Goal: Task Accomplishment & Management: Complete application form

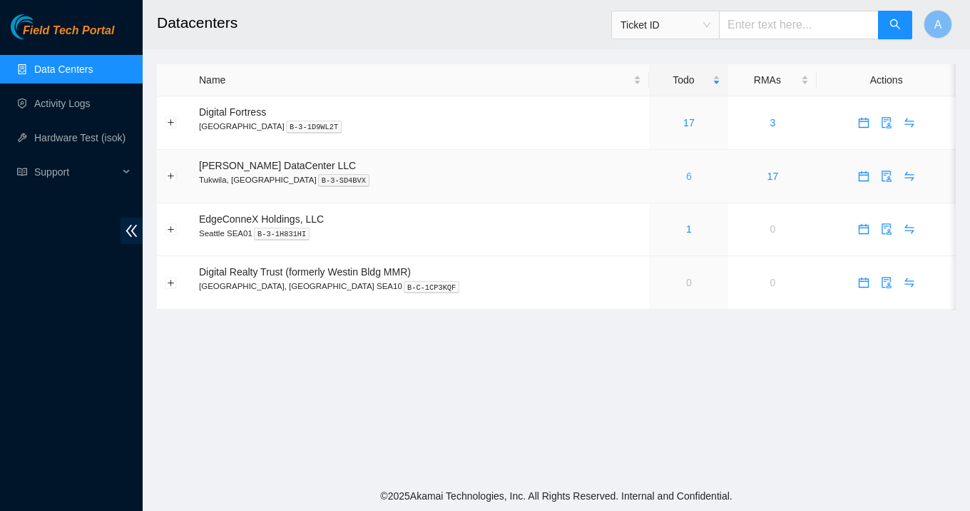
click at [686, 172] on link "6" at bounding box center [689, 175] width 6 height 11
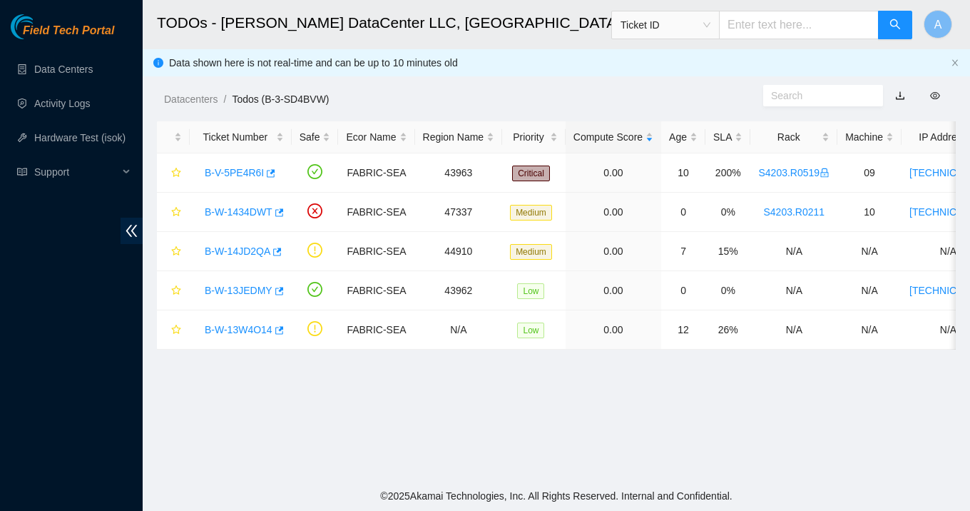
click at [762, 16] on input "text" at bounding box center [799, 25] width 160 height 29
paste input "B-W-14DBOKX"
type input "B-W-14DBOKX"
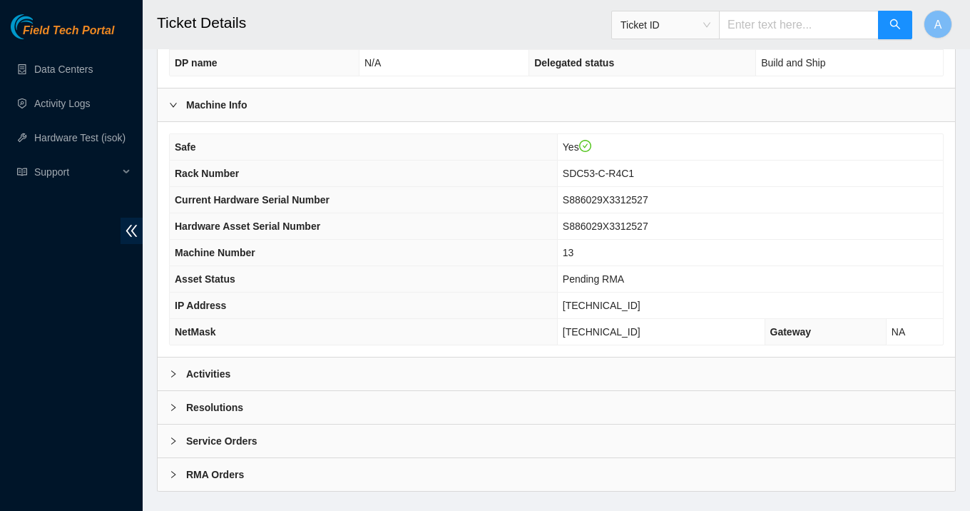
scroll to position [407, 0]
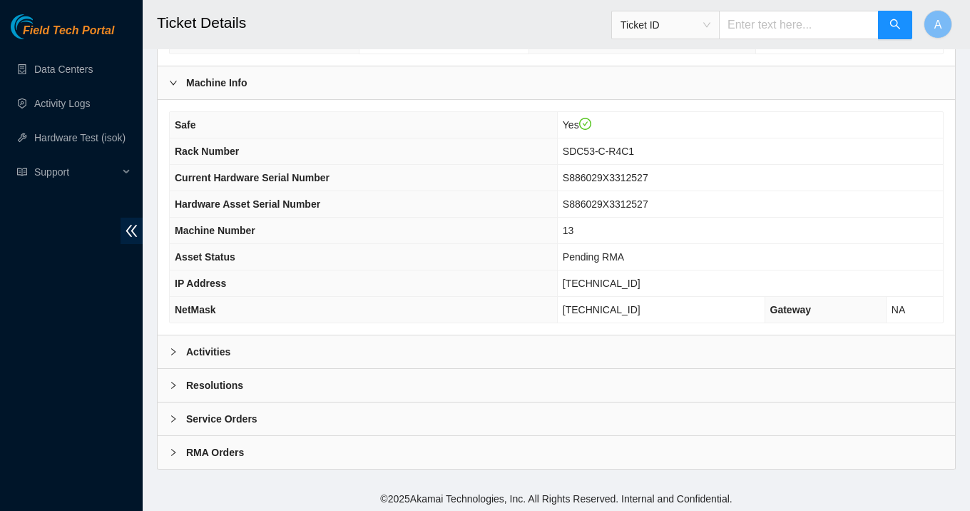
click at [190, 383] on b "Resolutions" at bounding box center [214, 385] width 57 height 16
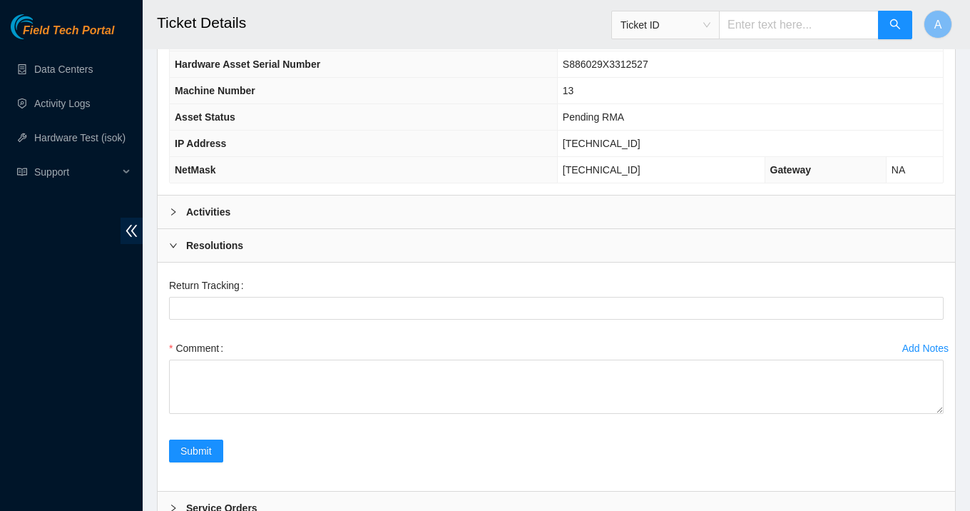
scroll to position [554, 0]
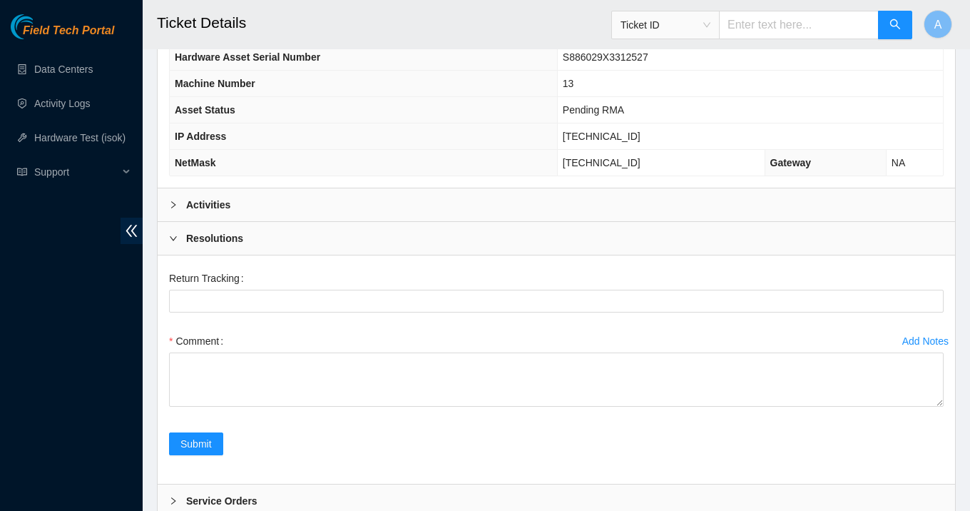
click at [69, 84] on ul "Data Centers Activity Logs Hardware Test (isok) Support" at bounding box center [71, 120] width 143 height 137
click at [73, 65] on link "Data Centers" at bounding box center [63, 68] width 58 height 11
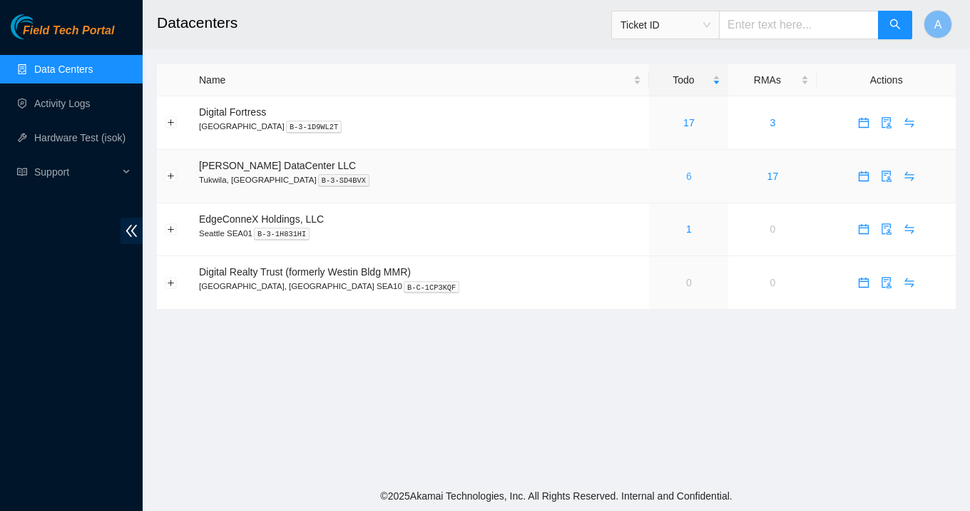
click at [686, 175] on link "6" at bounding box center [689, 175] width 6 height 11
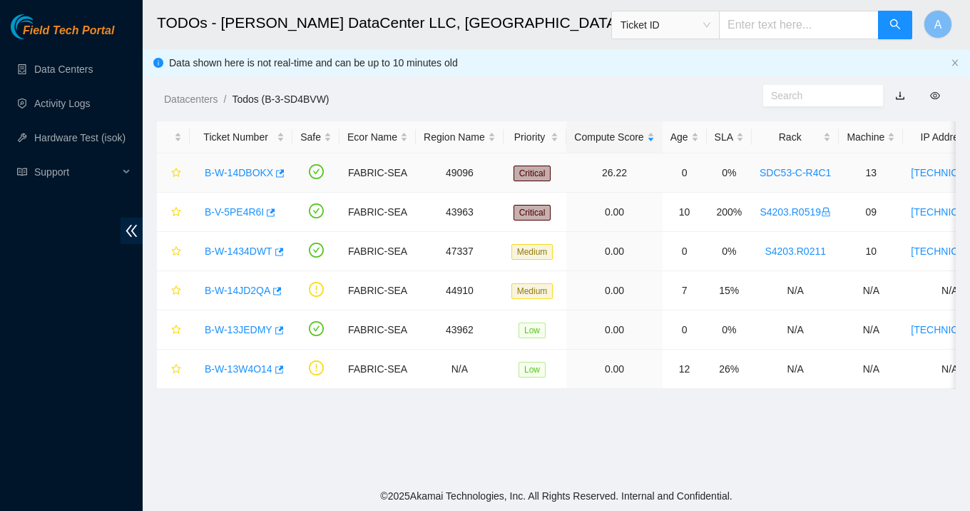
click at [242, 168] on link "B-W-14DBOKX" at bounding box center [239, 172] width 68 height 11
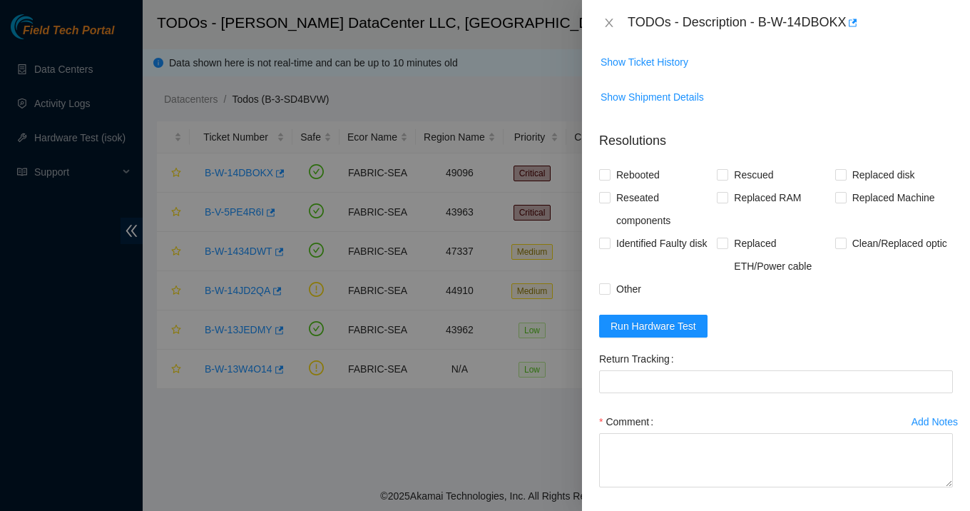
scroll to position [471, 0]
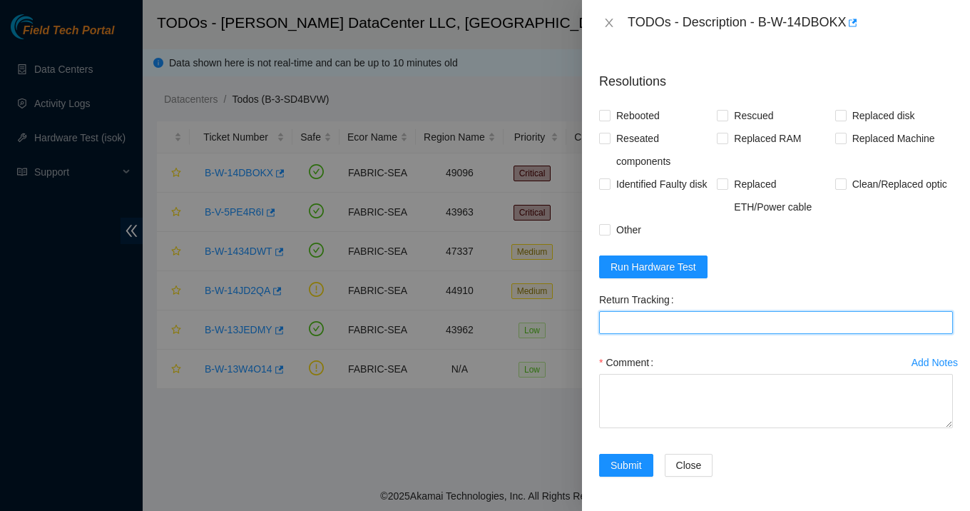
click at [719, 315] on Tracking "Return Tracking" at bounding box center [776, 322] width 354 height 23
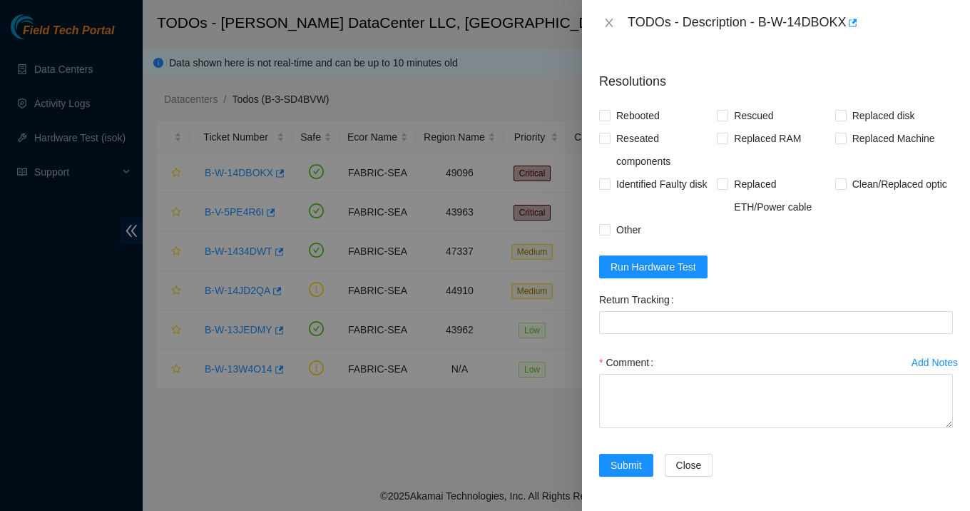
click at [615, 354] on label "Comment" at bounding box center [629, 362] width 60 height 23
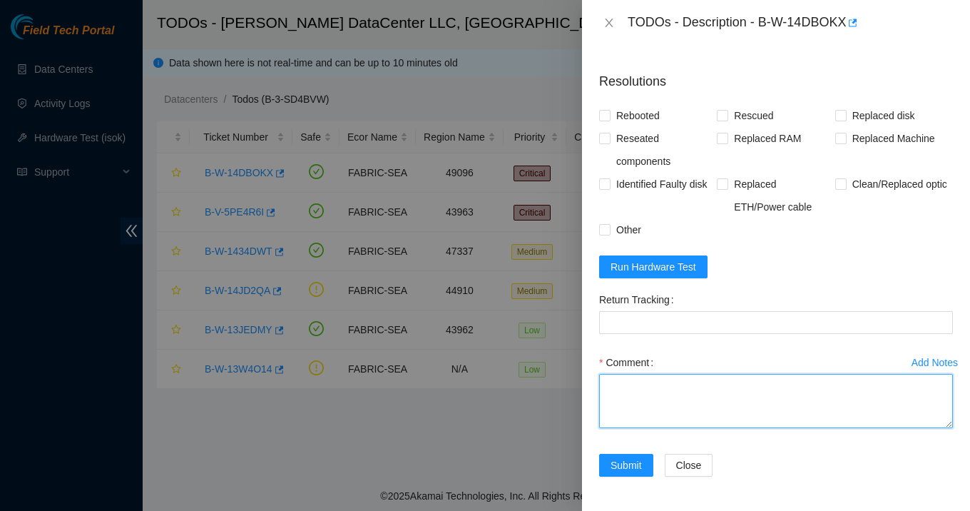
click at [615, 374] on textarea "Comment" at bounding box center [776, 401] width 354 height 54
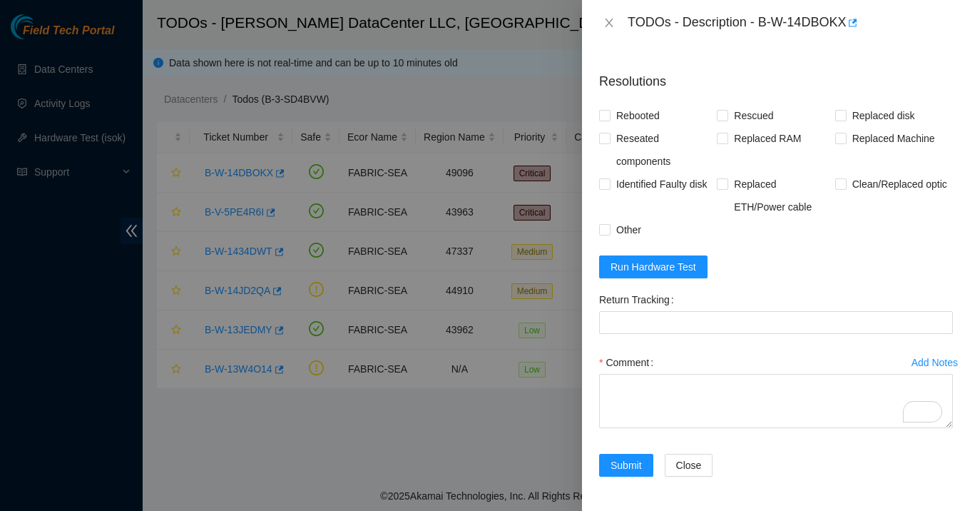
click at [650, 341] on div "Return Tracking" at bounding box center [775, 319] width 365 height 63
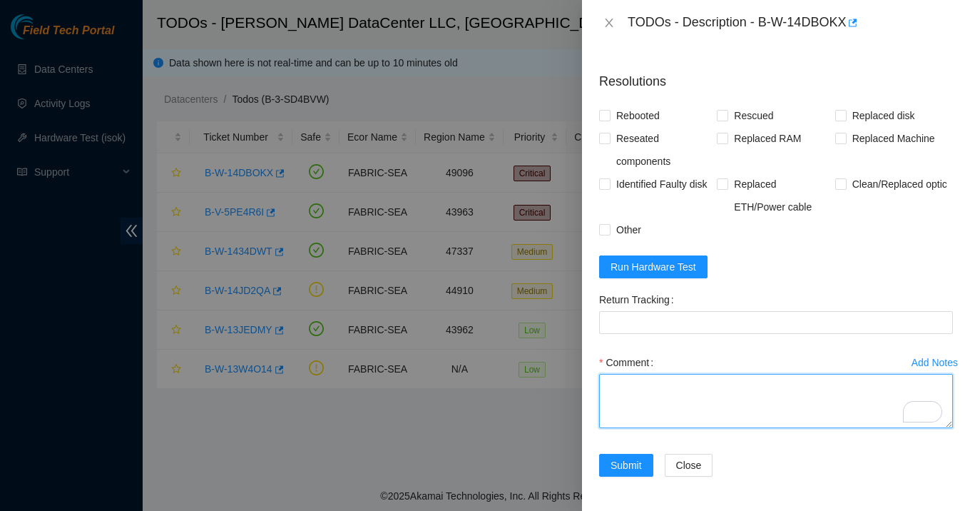
click at [653, 394] on textarea "Comment" at bounding box center [776, 401] width 354 height 54
paste textarea "S886029X3312527"
click at [640, 404] on textarea "as per standard maintenance procedure unracked and packed the server with snS88…" at bounding box center [776, 401] width 354 height 54
click at [756, 407] on textarea "as per standard maintenance procedure unracked and packed the server with sn S8…" at bounding box center [776, 401] width 354 height 54
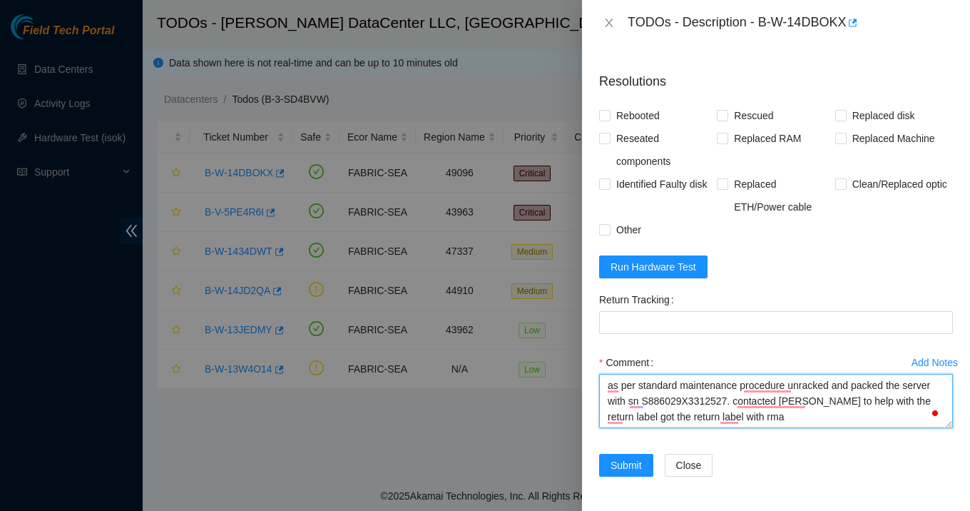
paste textarea "RD250822096"
click at [821, 419] on textarea "as per standard maintenance procedure unracked and packed the server with sn S8…" at bounding box center [776, 401] width 354 height 54
drag, startPoint x: 822, startPoint y: 422, endPoint x: 576, endPoint y: 382, distance: 249.3
click at [576, 382] on div "TODOs - Description - B-W-14DBOKX Problem Type Maintenance Rack Number SDC53-C-…" at bounding box center [485, 255] width 970 height 511
type textarea "as per standard maintenance procedure unracked and packed the server with sn S8…"
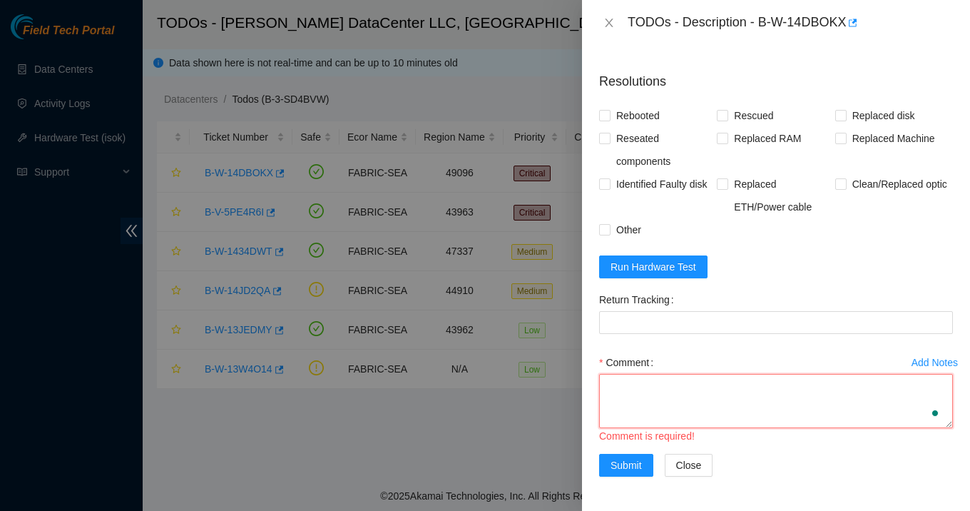
paste textarea "In accordance with standard maintenance procedures, the server (SN: S886029X331…"
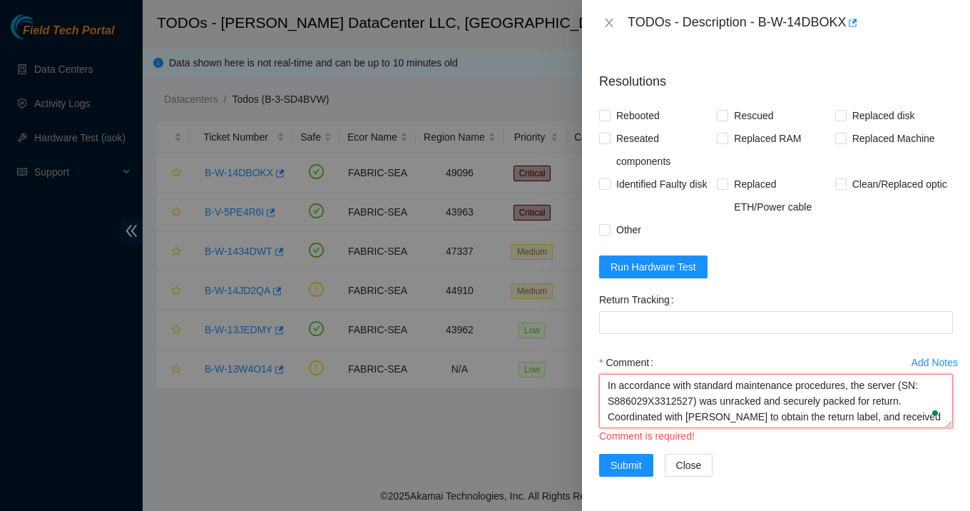
scroll to position [11, 0]
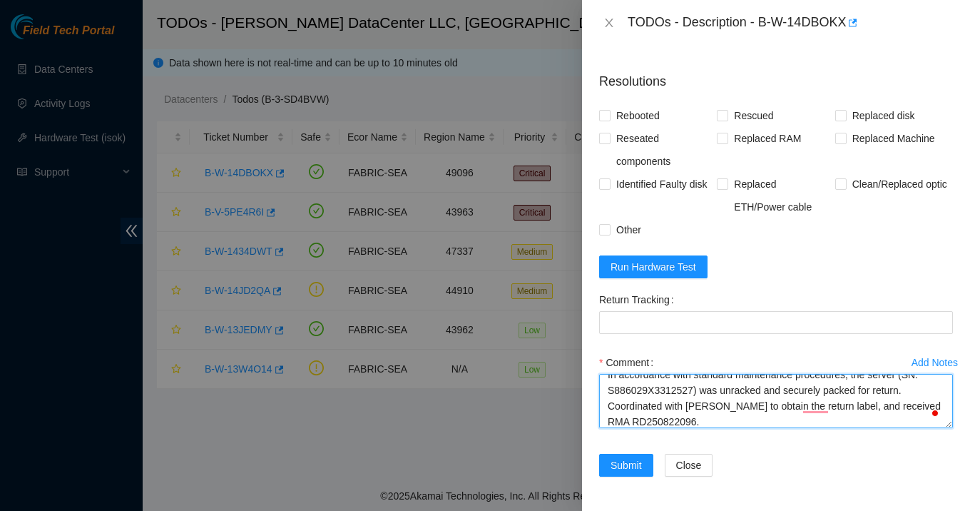
paste textarea "The unit is now ready for return."
type textarea "In accordance with standard maintenance procedures, the server (SN: S886029X331…"
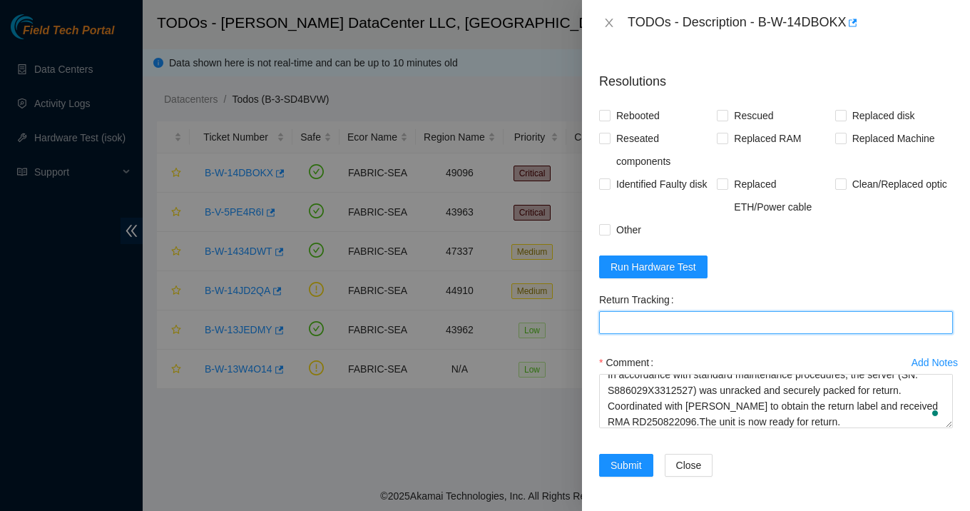
click at [785, 322] on Tracking "Return Tracking" at bounding box center [776, 322] width 354 height 23
type Tracking "884088180530"
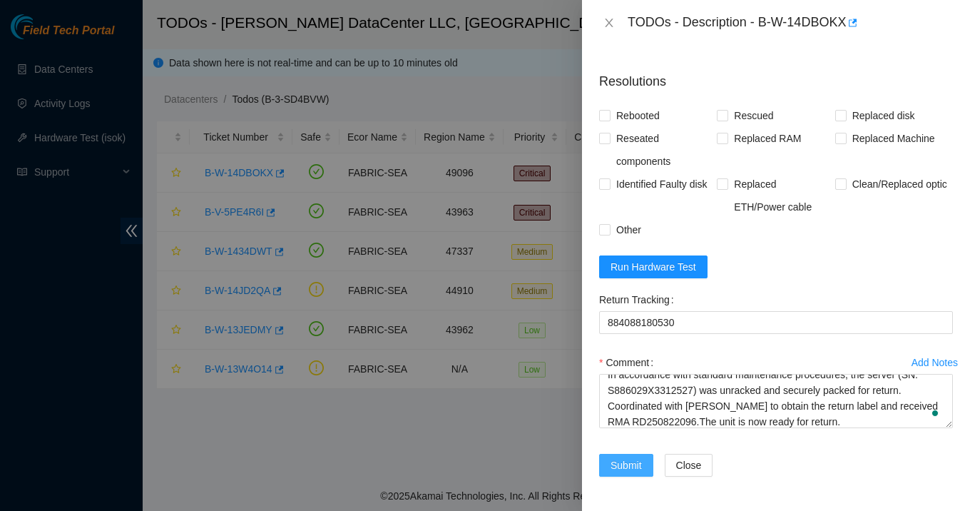
click at [623, 471] on span "Submit" at bounding box center [626, 465] width 31 height 16
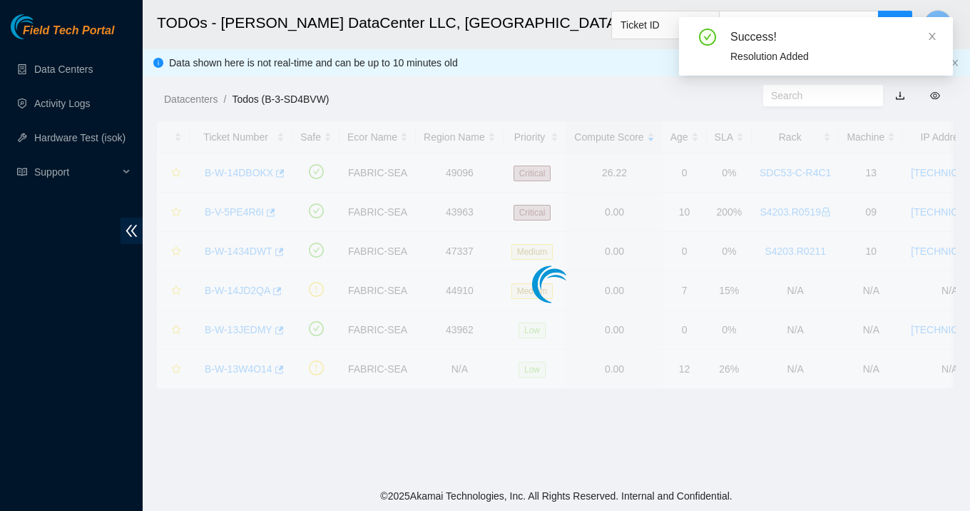
scroll to position [361, 0]
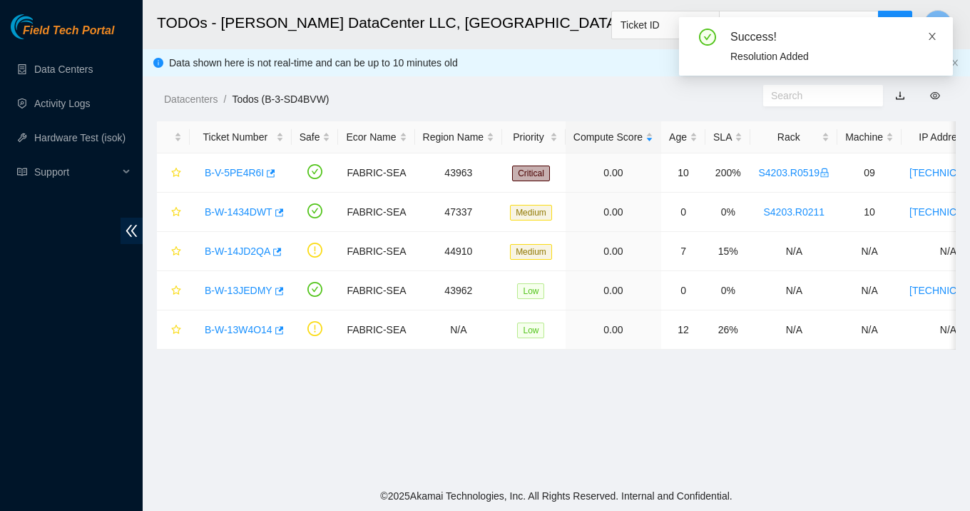
click at [934, 39] on icon "close" at bounding box center [932, 36] width 7 height 7
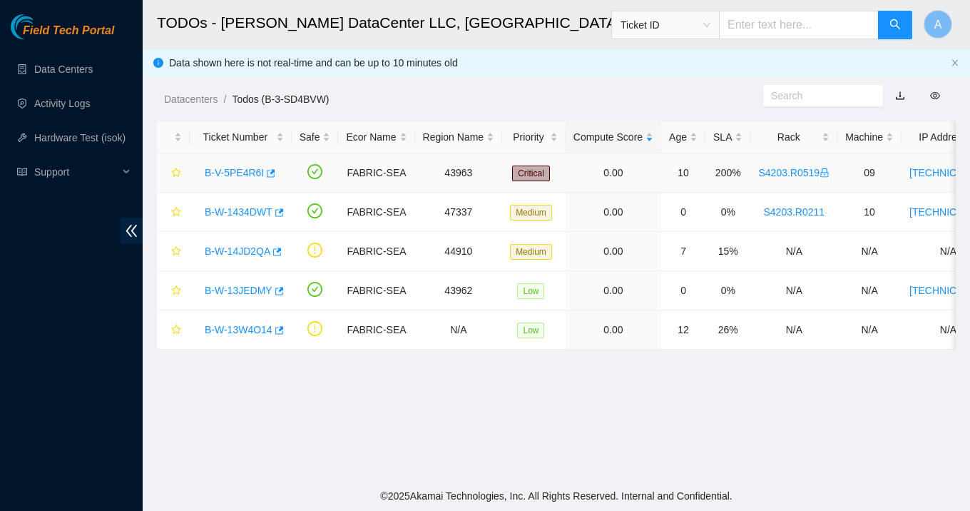
click at [823, 173] on link "S4203.R0519" at bounding box center [793, 172] width 71 height 11
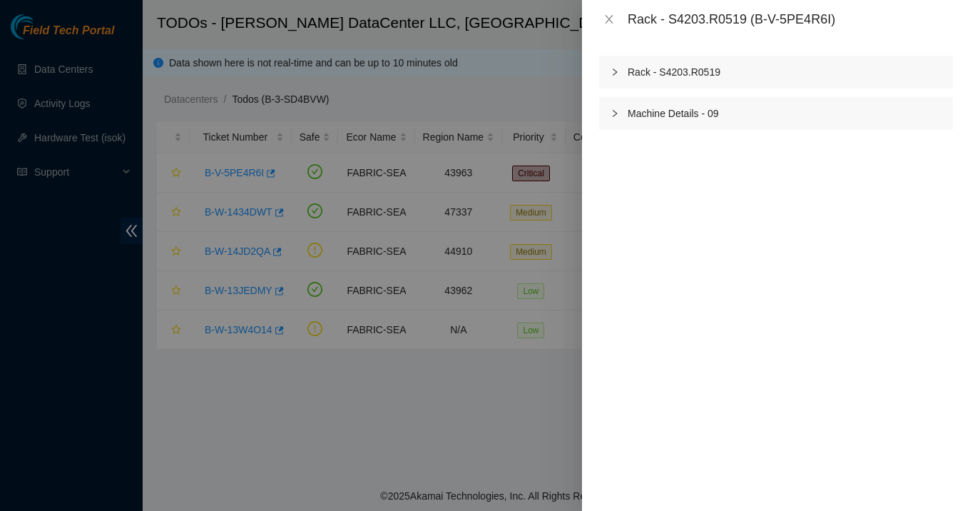
click at [616, 74] on icon "right" at bounding box center [615, 72] width 9 height 9
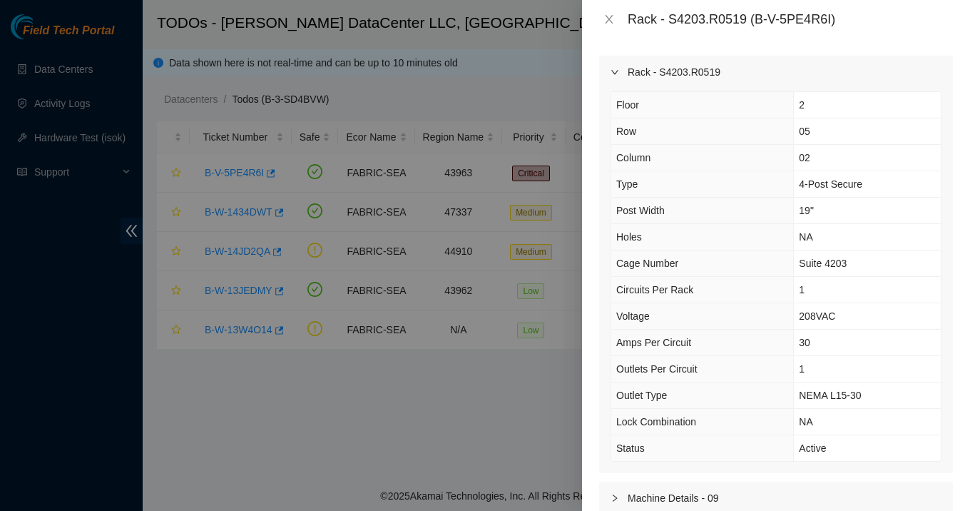
click at [596, 4] on div "Rack - S4203.R0519 (B-V-5PE4R6I)" at bounding box center [776, 19] width 388 height 39
click at [605, 14] on icon "close" at bounding box center [608, 19] width 11 height 11
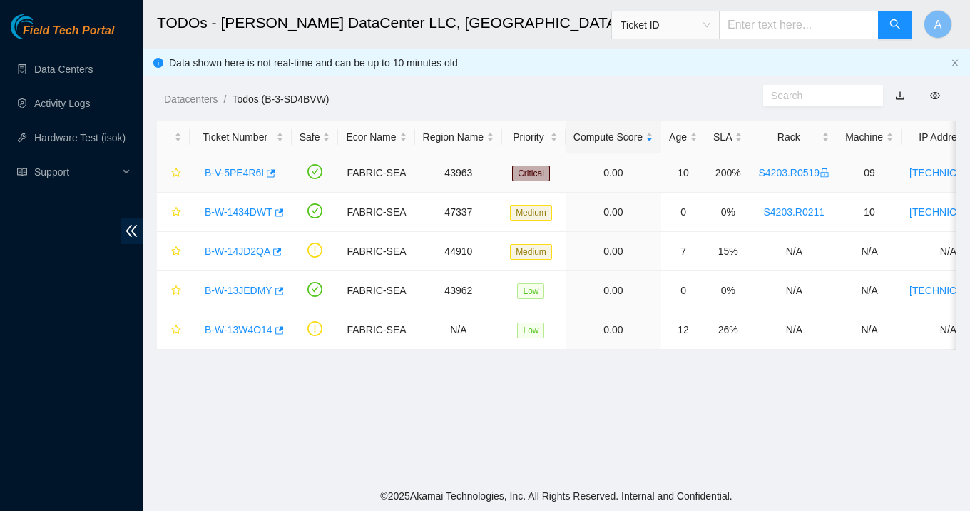
click at [255, 173] on link "B-V-5PE4R6I" at bounding box center [234, 172] width 59 height 11
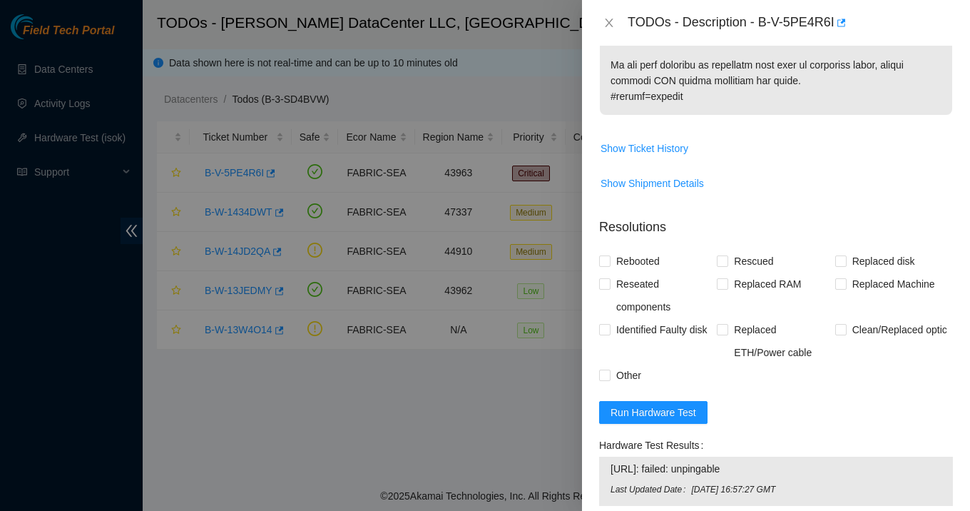
scroll to position [921, 0]
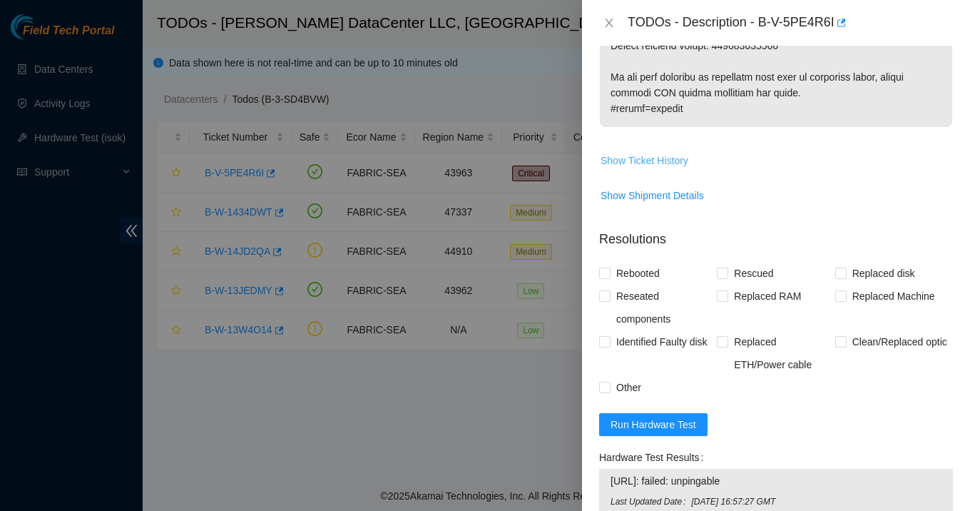
click at [673, 160] on span "Show Ticket History" at bounding box center [645, 161] width 88 height 16
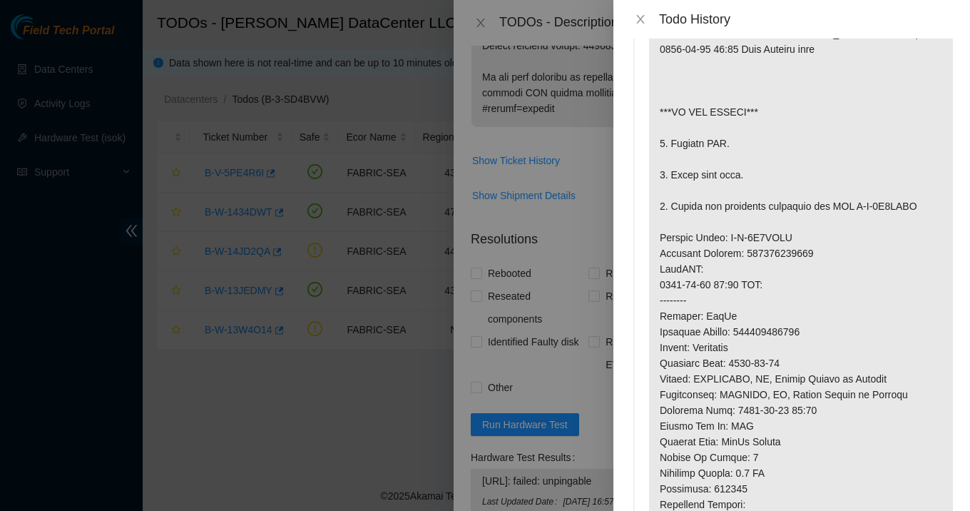
scroll to position [0, 0]
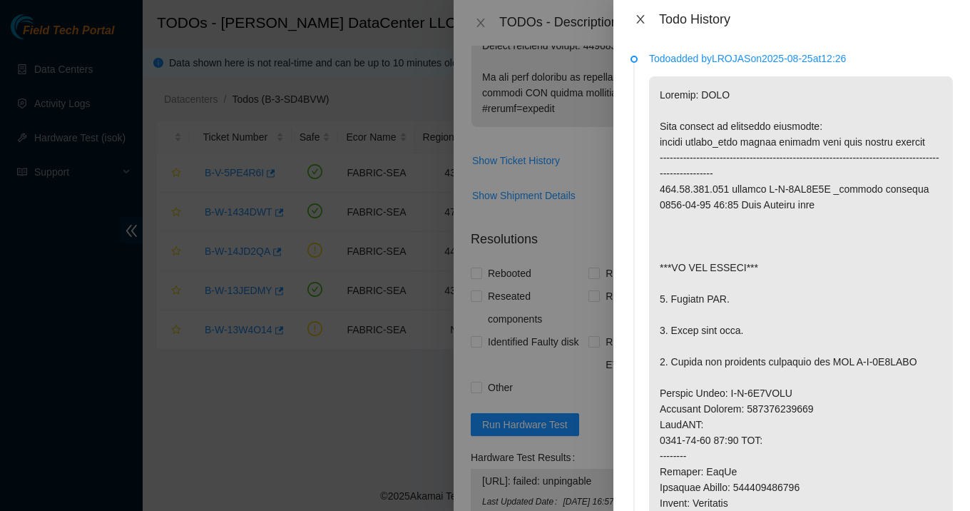
click at [640, 22] on icon "close" at bounding box center [640, 19] width 11 height 11
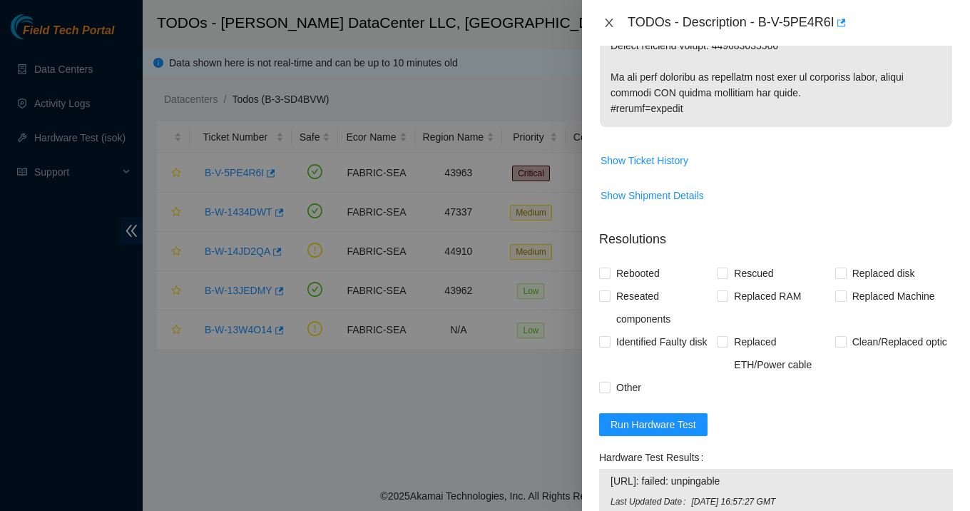
click at [611, 26] on icon "close" at bounding box center [609, 23] width 8 height 9
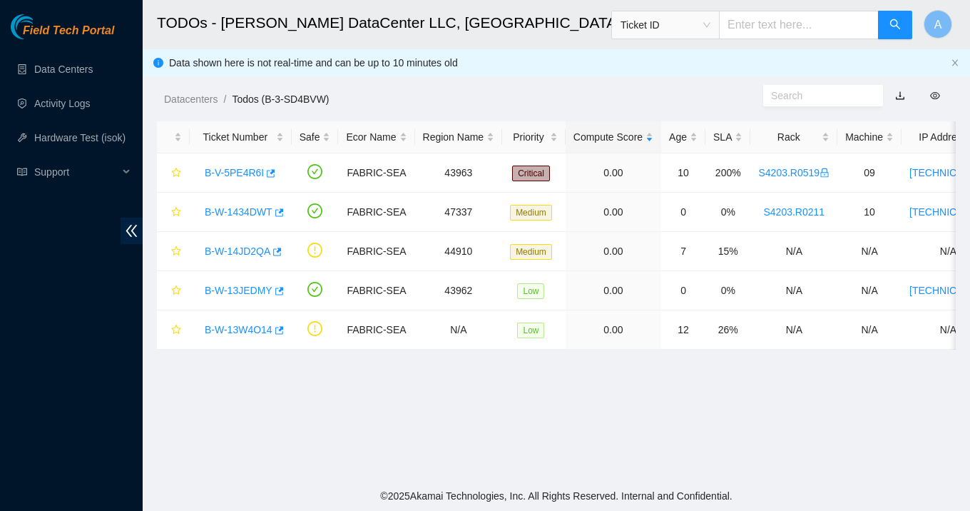
scroll to position [409, 0]
